Goal: Transaction & Acquisition: Purchase product/service

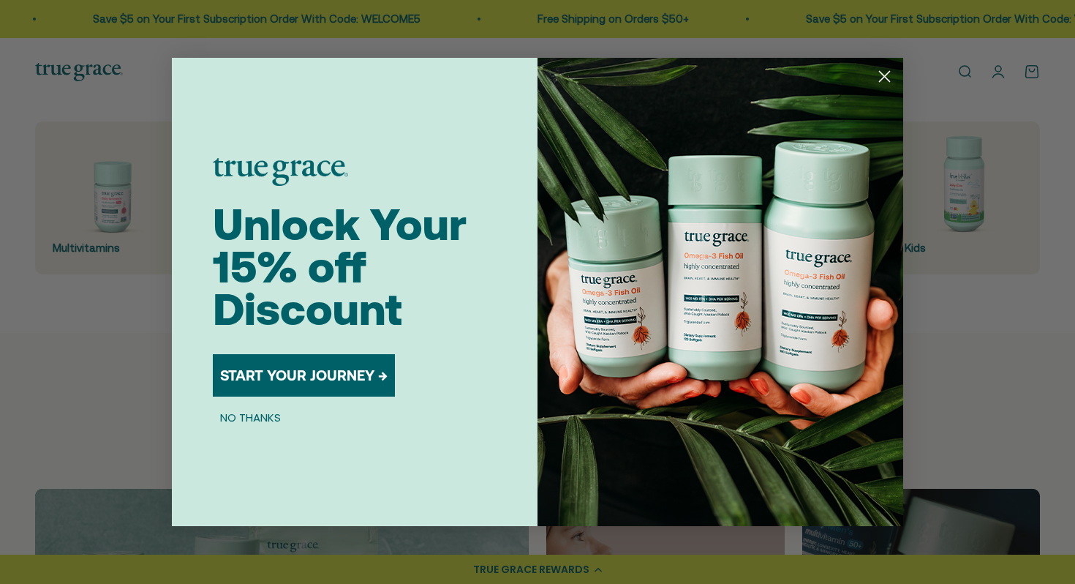
click at [891, 76] on circle "Close dialog" at bounding box center [885, 76] width 24 height 24
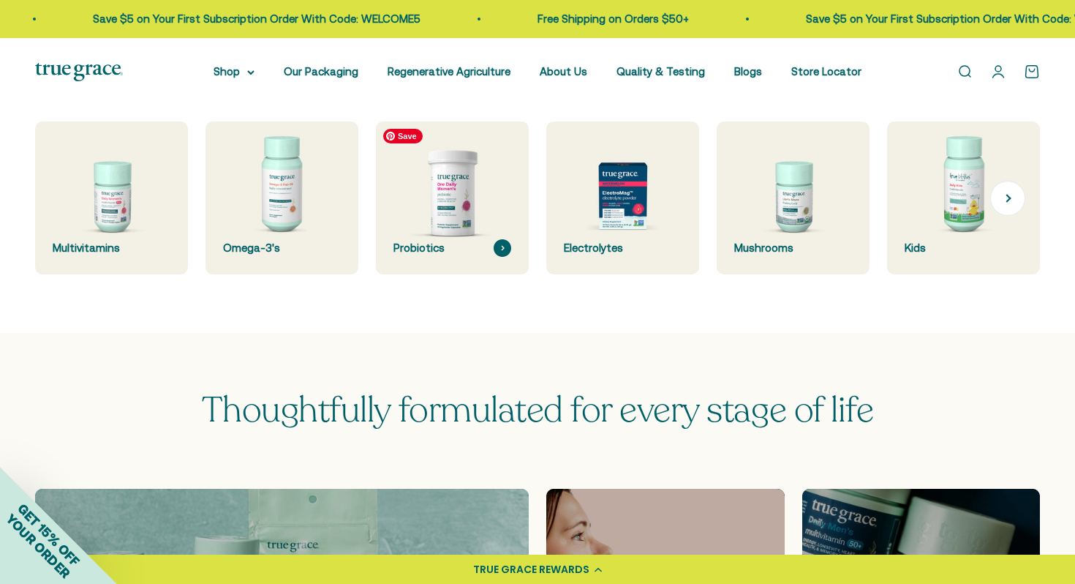
click at [446, 223] on img at bounding box center [453, 198] width 162 height 162
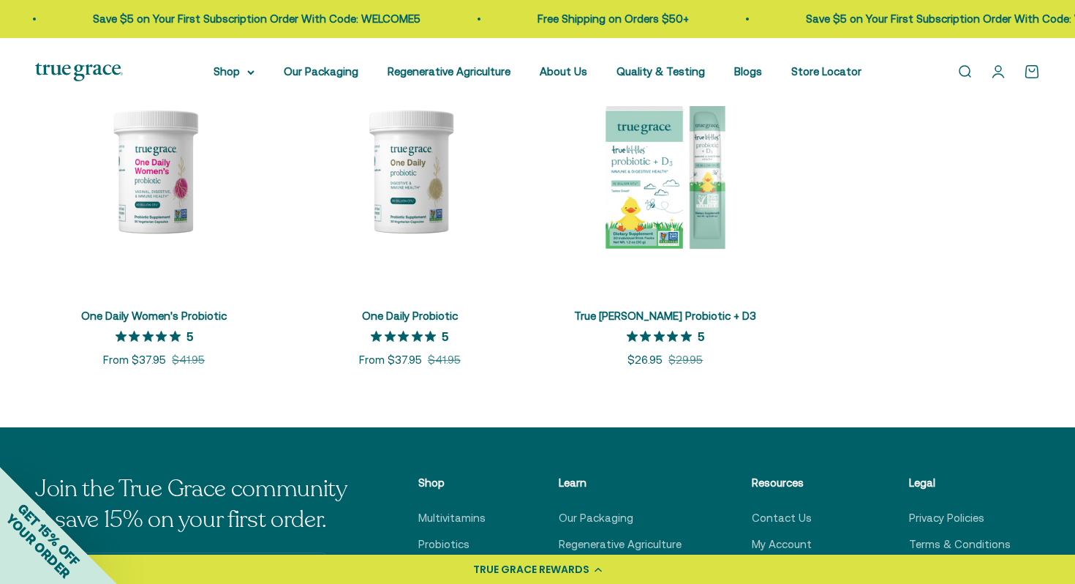
scroll to position [372, 0]
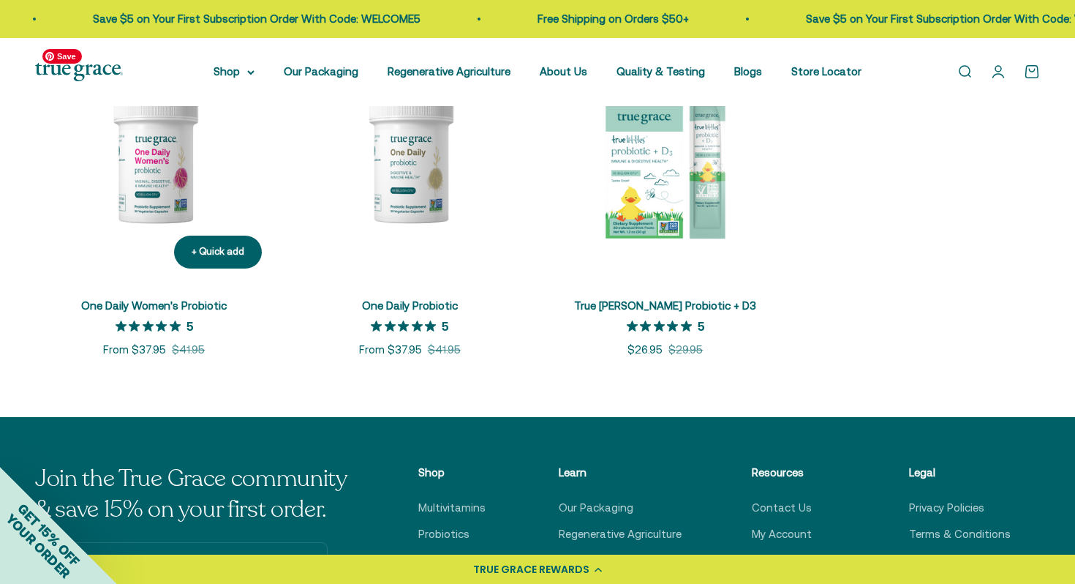
click at [154, 192] on img at bounding box center [154, 161] width 238 height 238
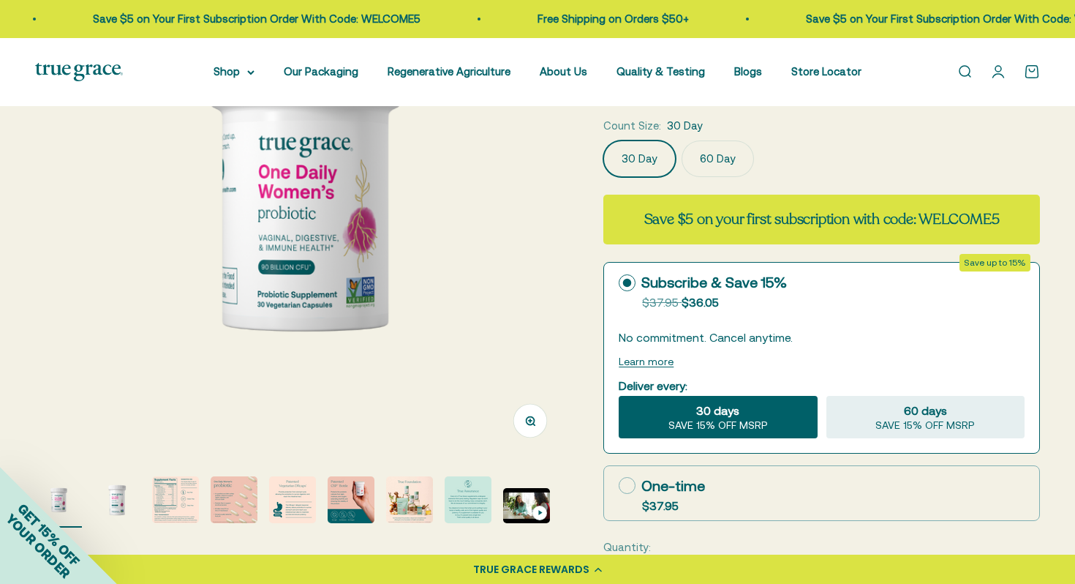
scroll to position [219, 0]
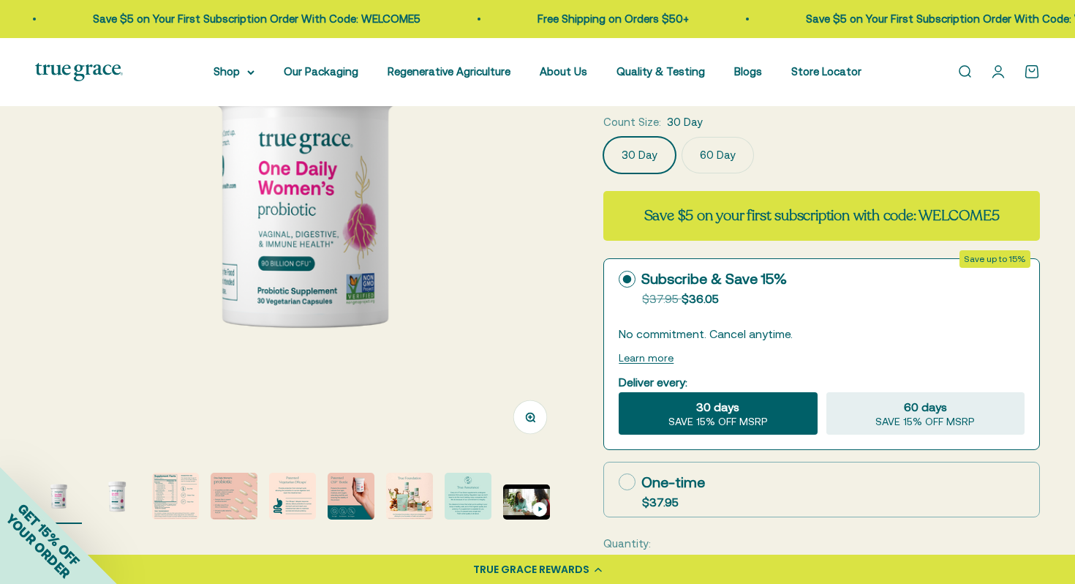
click at [162, 503] on img "Go to item 3" at bounding box center [175, 496] width 47 height 47
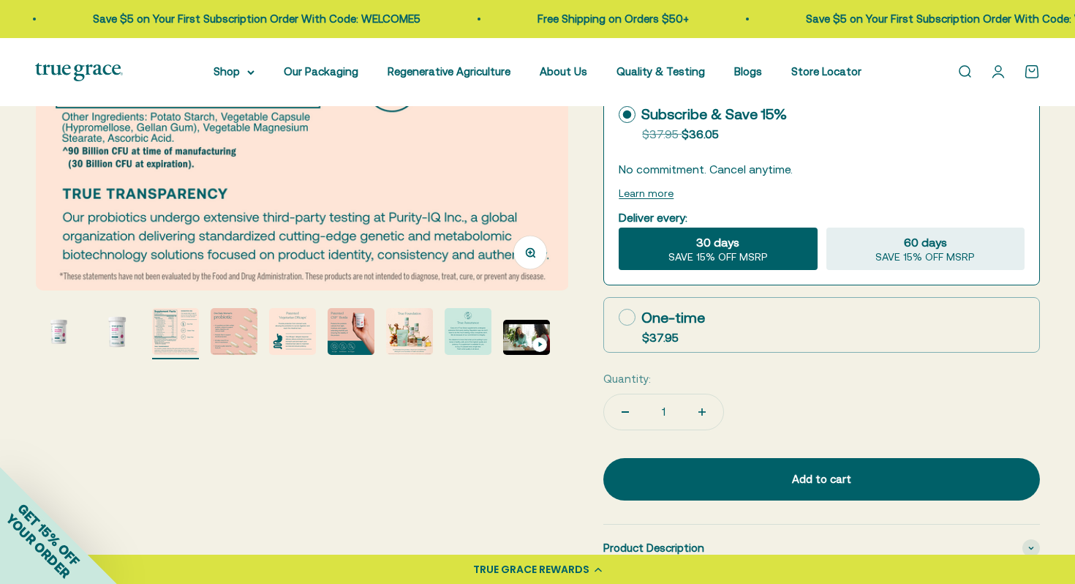
scroll to position [432, 0]
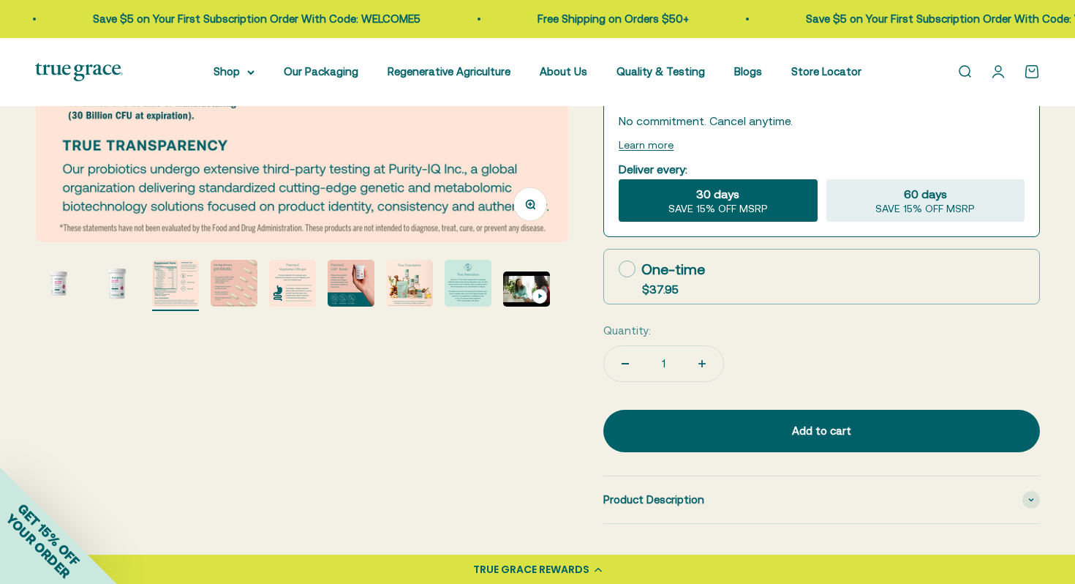
click at [234, 291] on img "Go to item 4" at bounding box center [234, 283] width 47 height 47
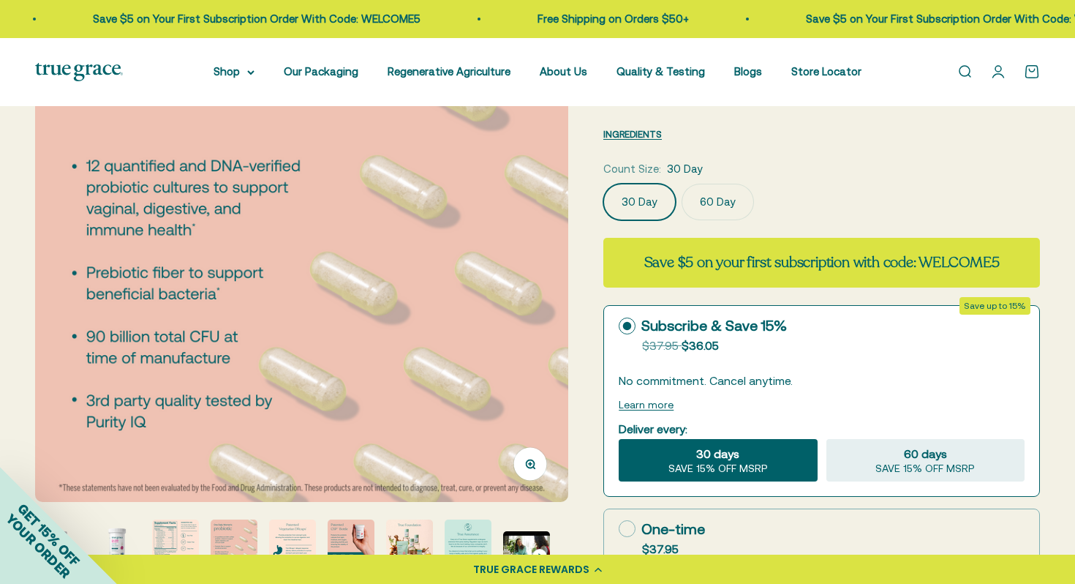
scroll to position [228, 0]
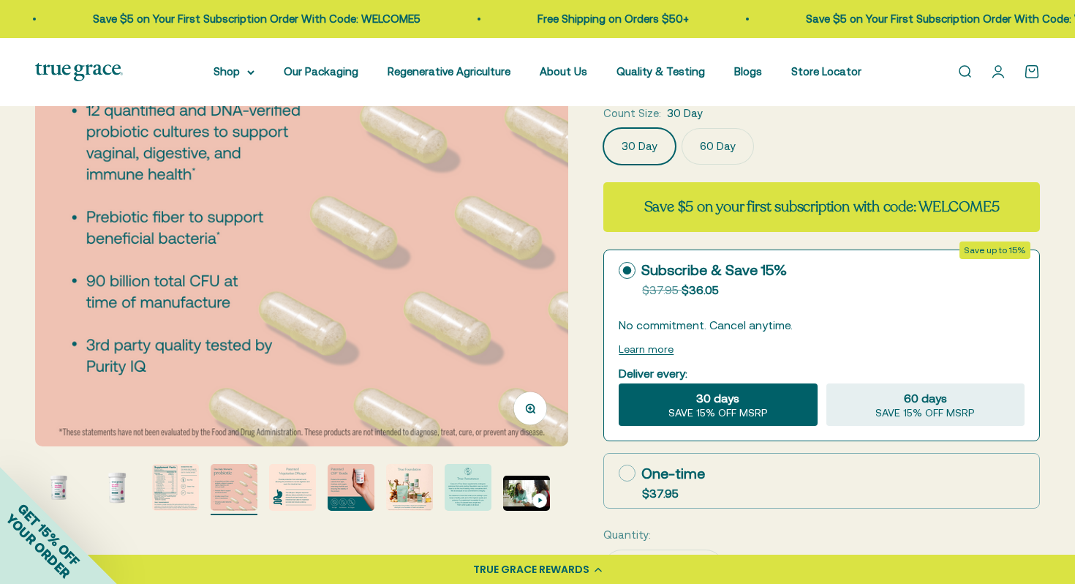
click at [301, 489] on img "Go to item 5" at bounding box center [292, 487] width 47 height 47
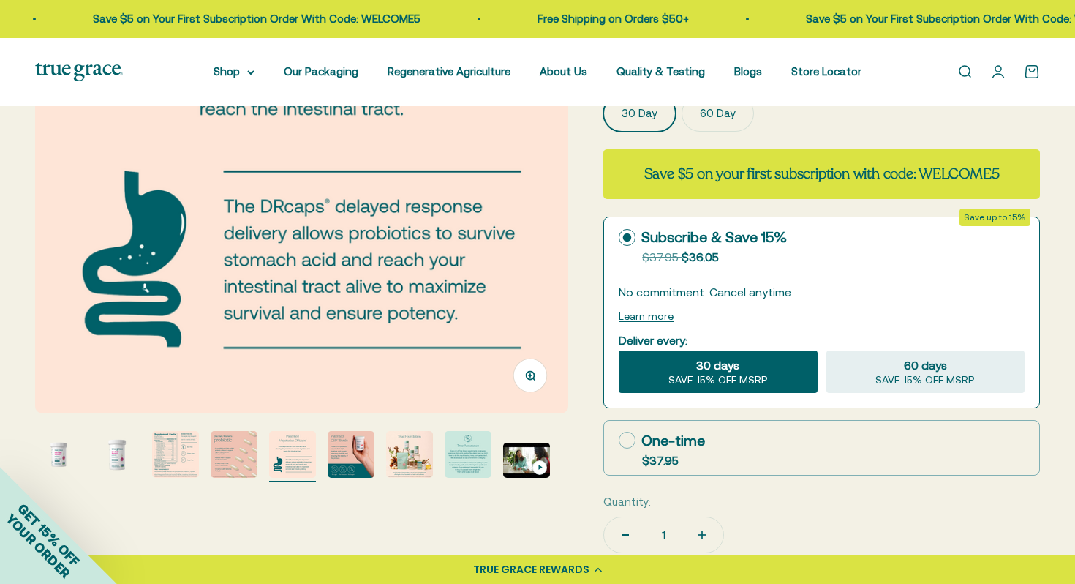
scroll to position [262, 0]
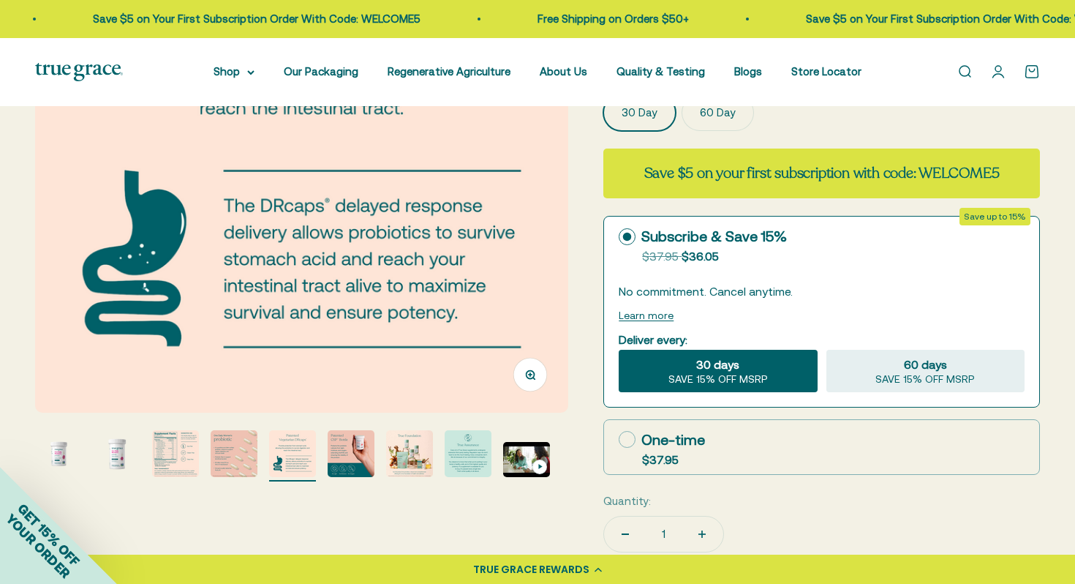
click at [394, 449] on img "Go to item 7" at bounding box center [409, 453] width 47 height 47
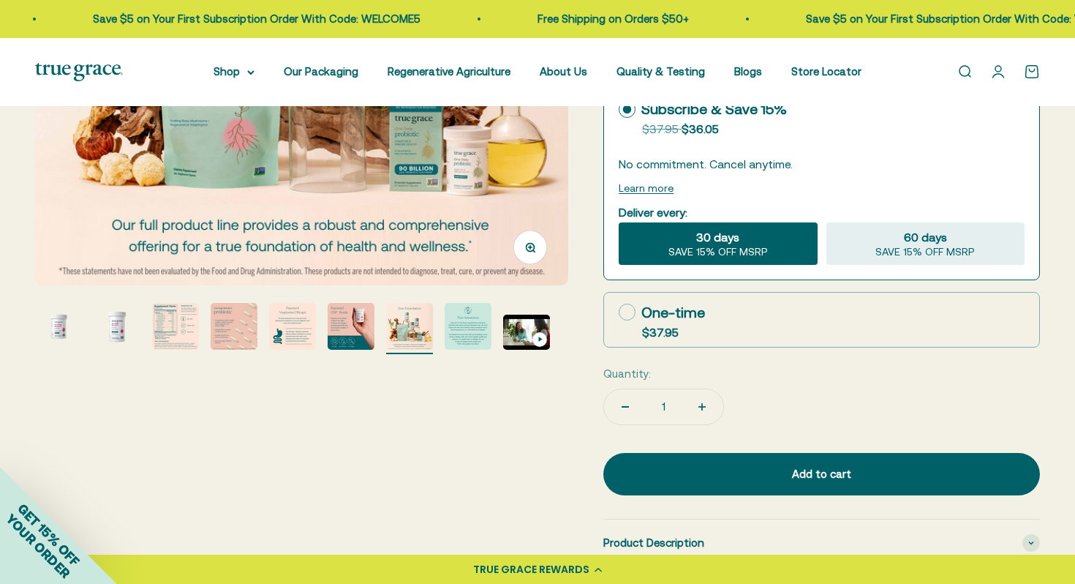
scroll to position [458, 0]
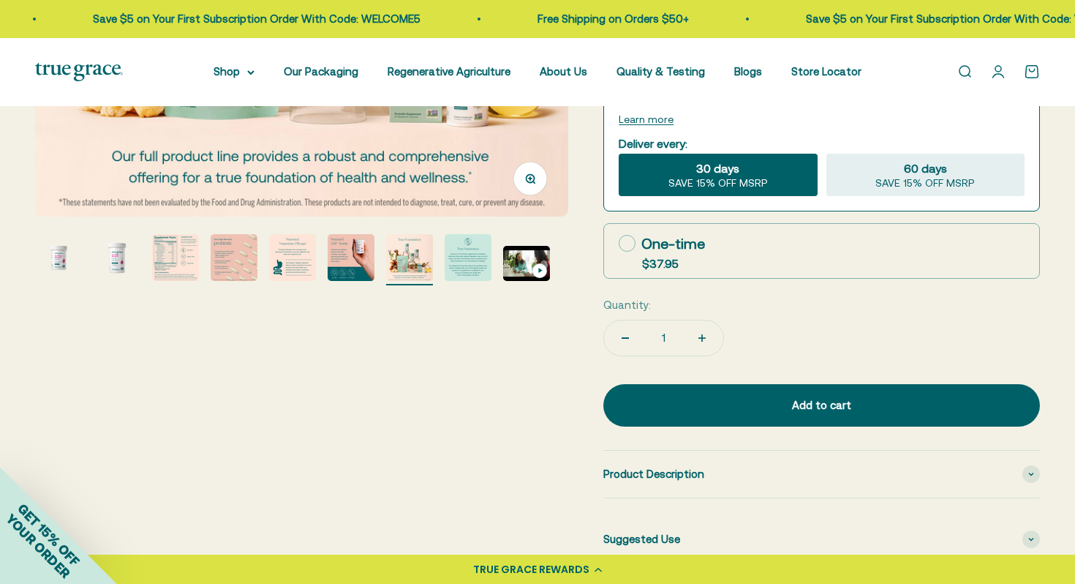
click at [478, 258] on img "Go to item 8" at bounding box center [468, 257] width 47 height 47
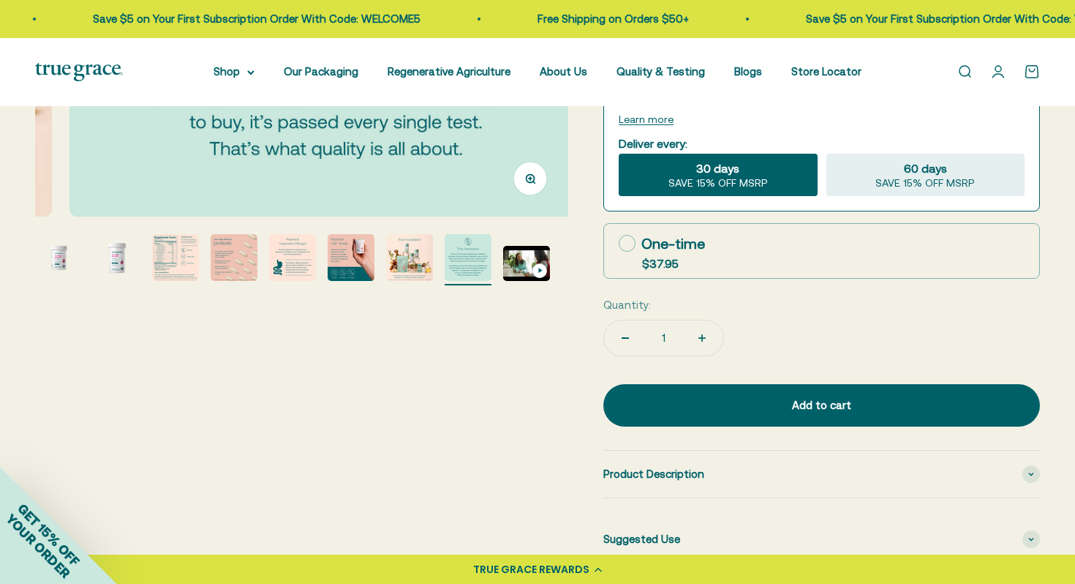
scroll to position [0, 3858]
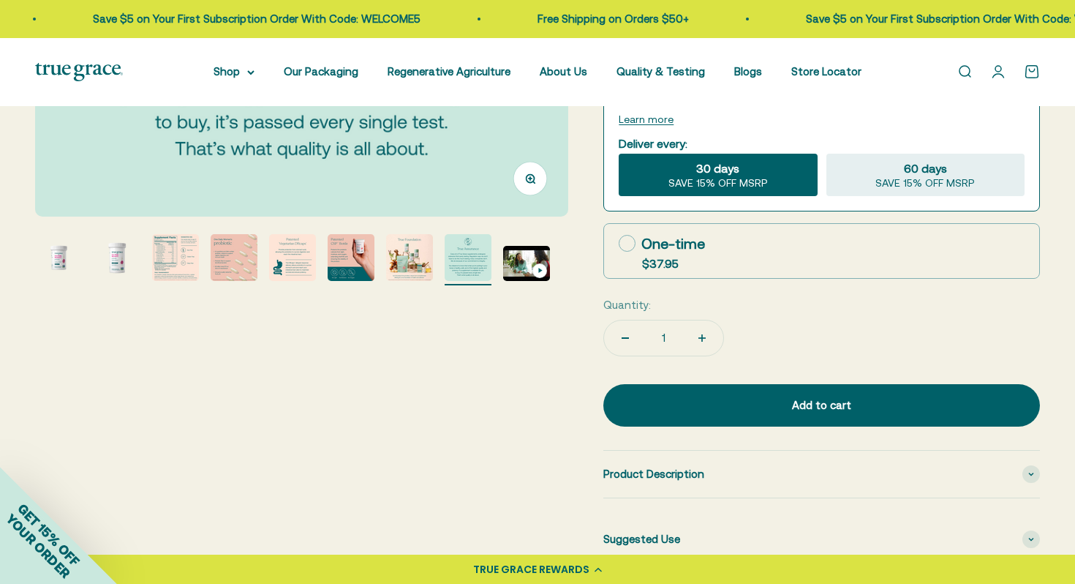
click at [64, 255] on img "Go to item 1" at bounding box center [58, 257] width 47 height 47
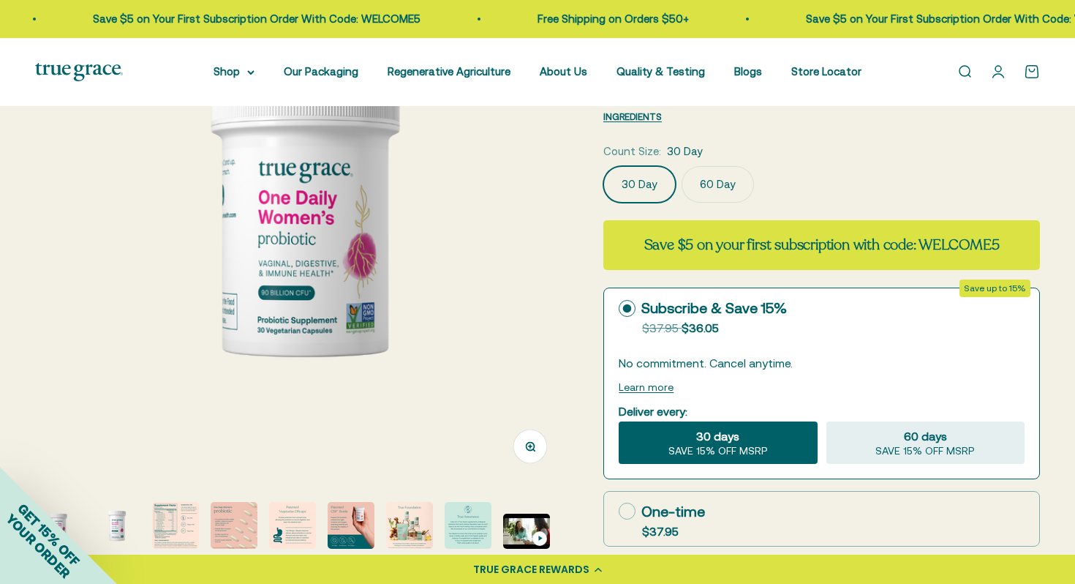
scroll to position [173, 0]
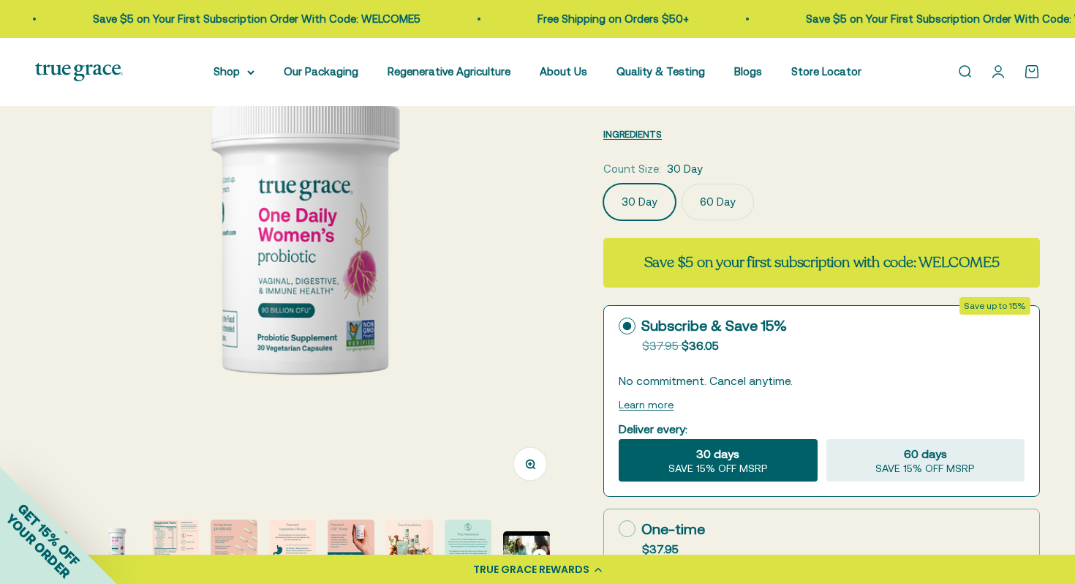
click at [179, 538] on img "Go to item 3" at bounding box center [175, 542] width 47 height 47
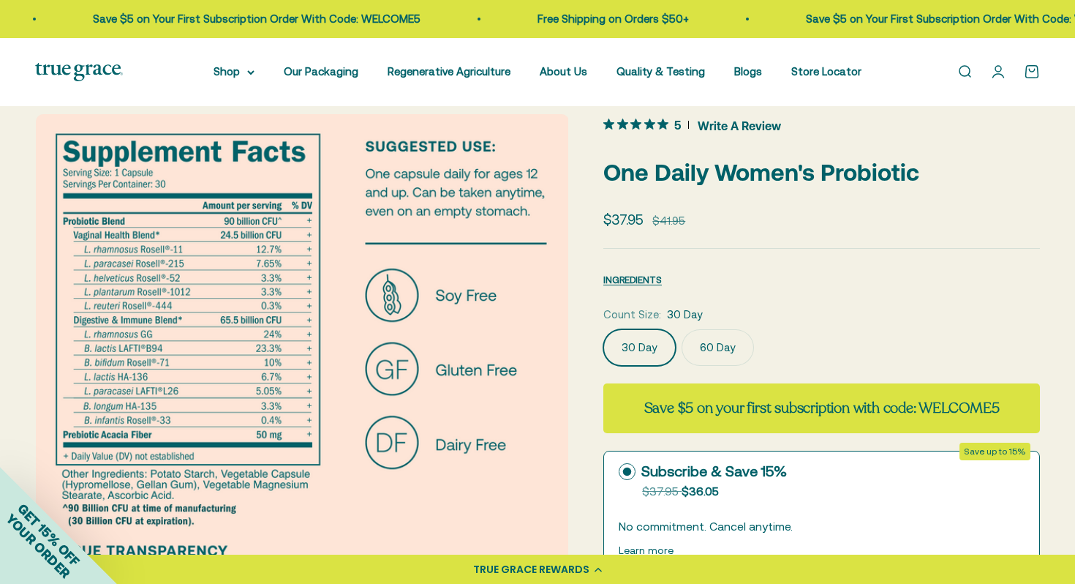
scroll to position [0, 0]
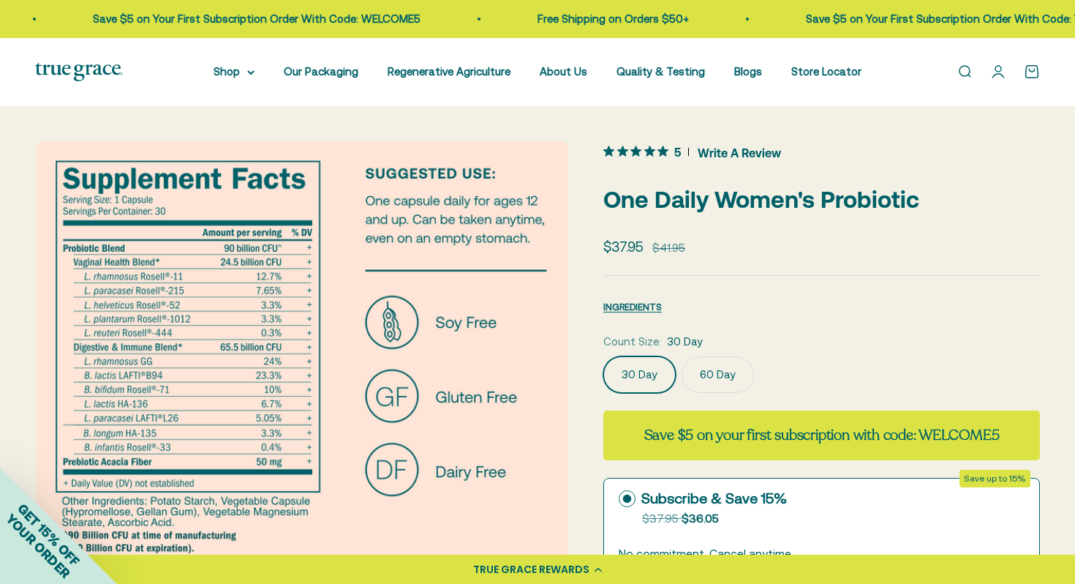
click at [971, 78] on link "Open search" at bounding box center [965, 72] width 16 height 16
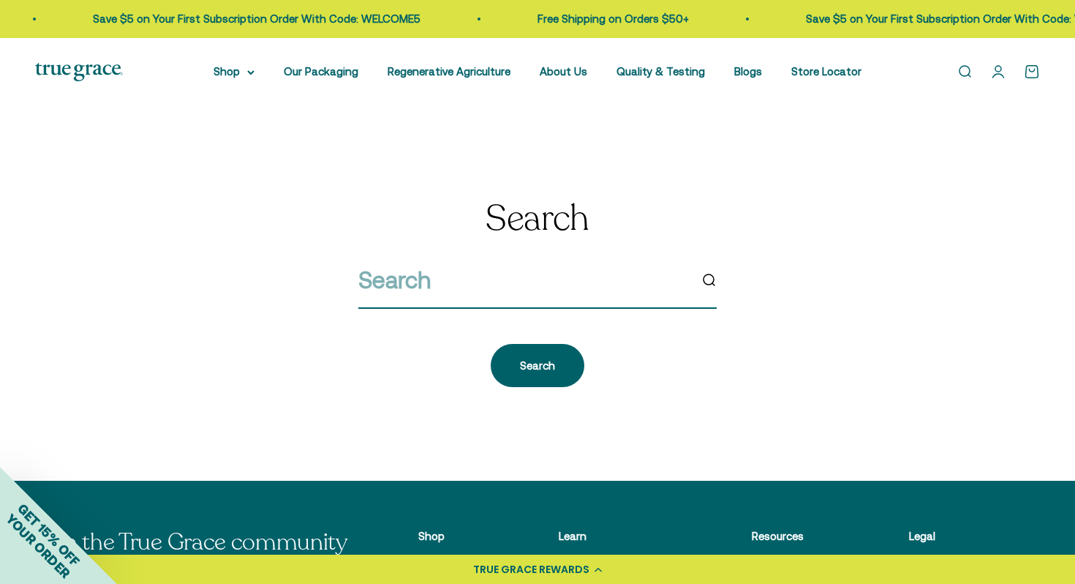
click at [439, 287] on input "search" at bounding box center [523, 279] width 331 height 37
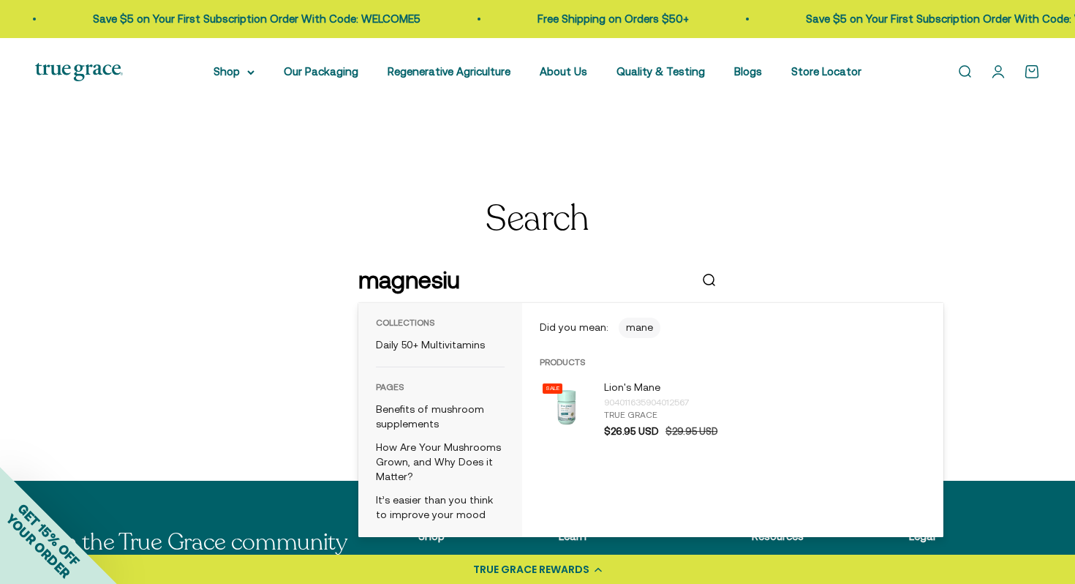
type input "magnesium"
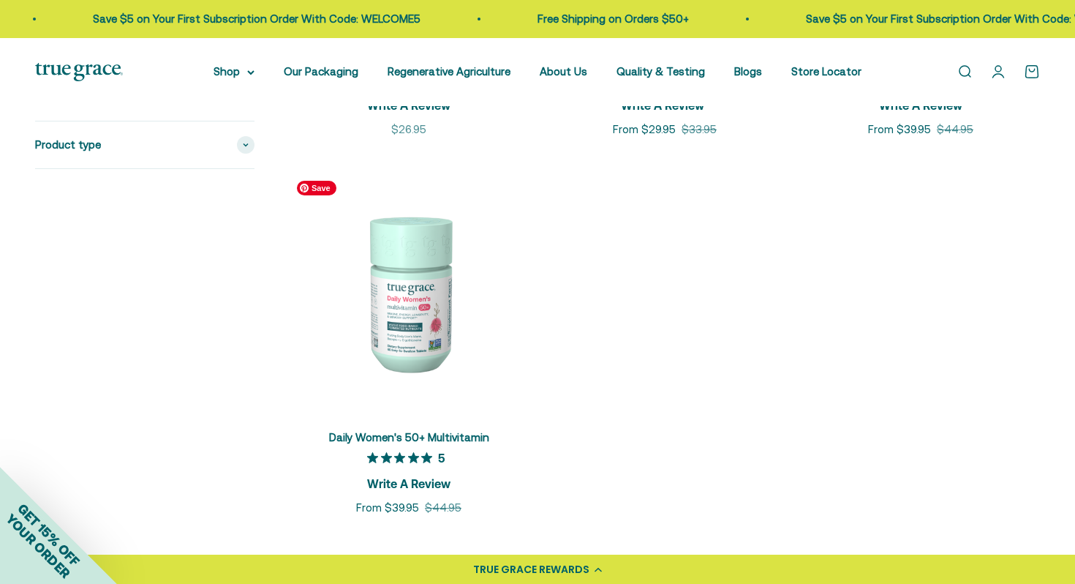
scroll to position [565, 0]
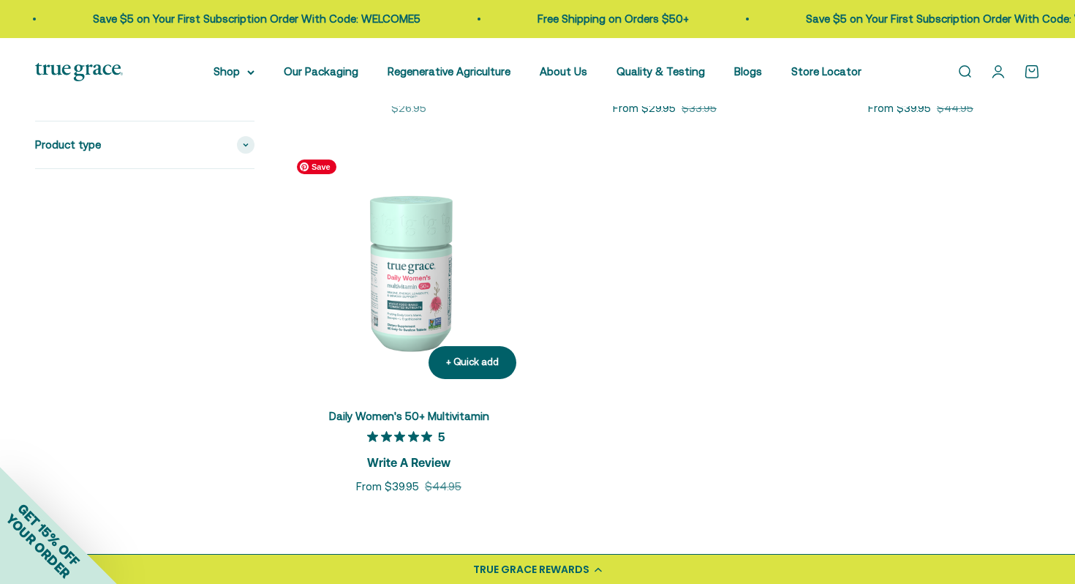
click at [406, 290] on img at bounding box center [409, 271] width 238 height 238
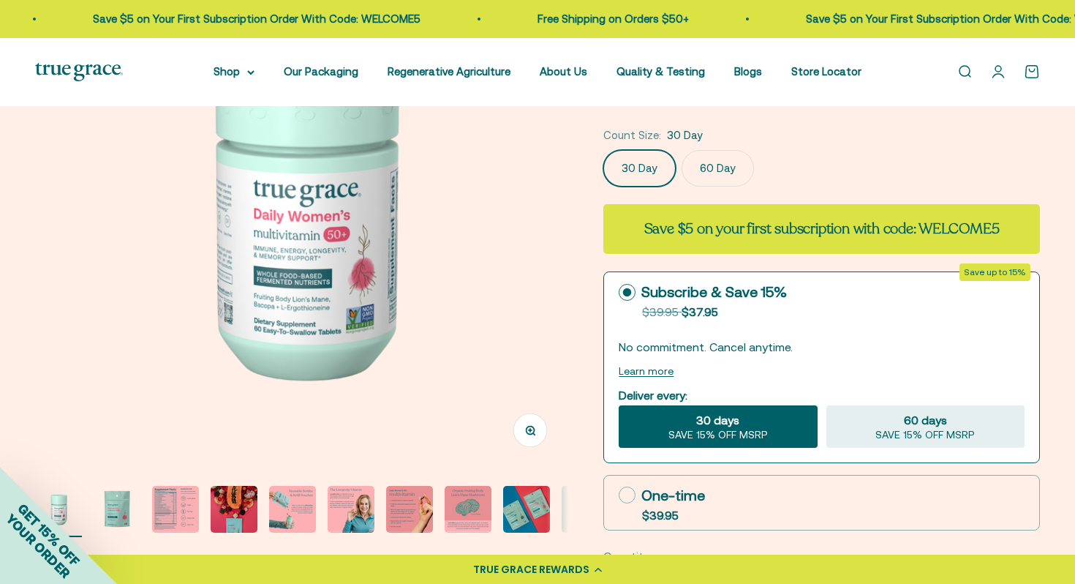
scroll to position [417, 0]
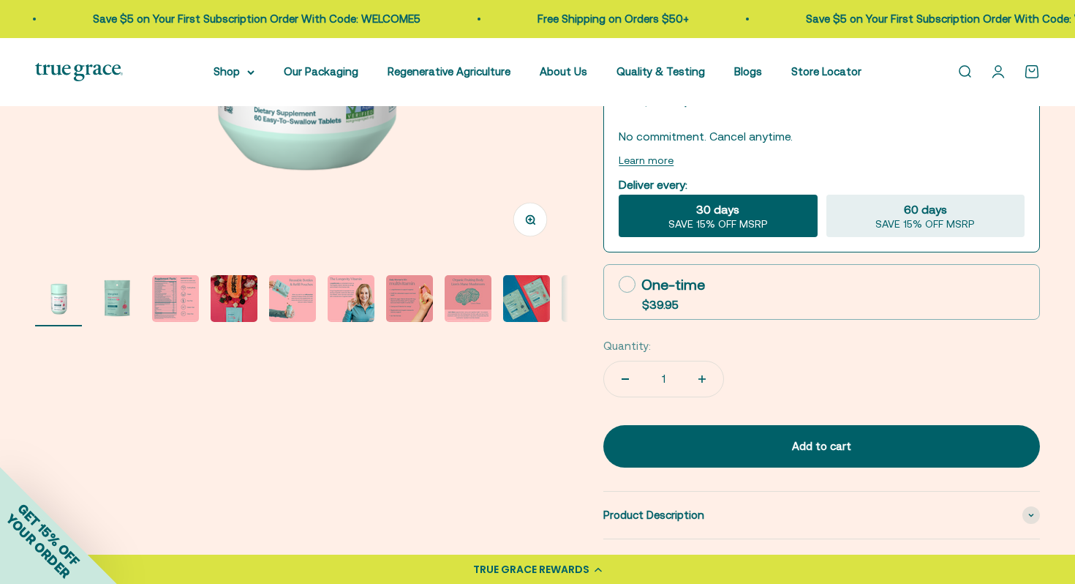
click at [171, 301] on img "Go to item 3" at bounding box center [175, 298] width 47 height 47
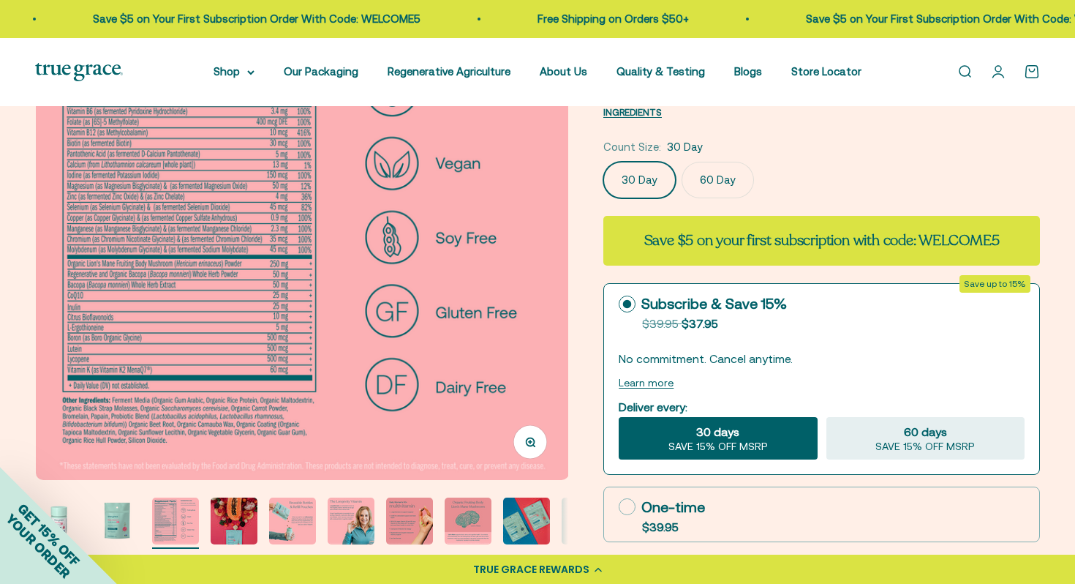
scroll to position [0, 0]
